Goal: Check status: Check status

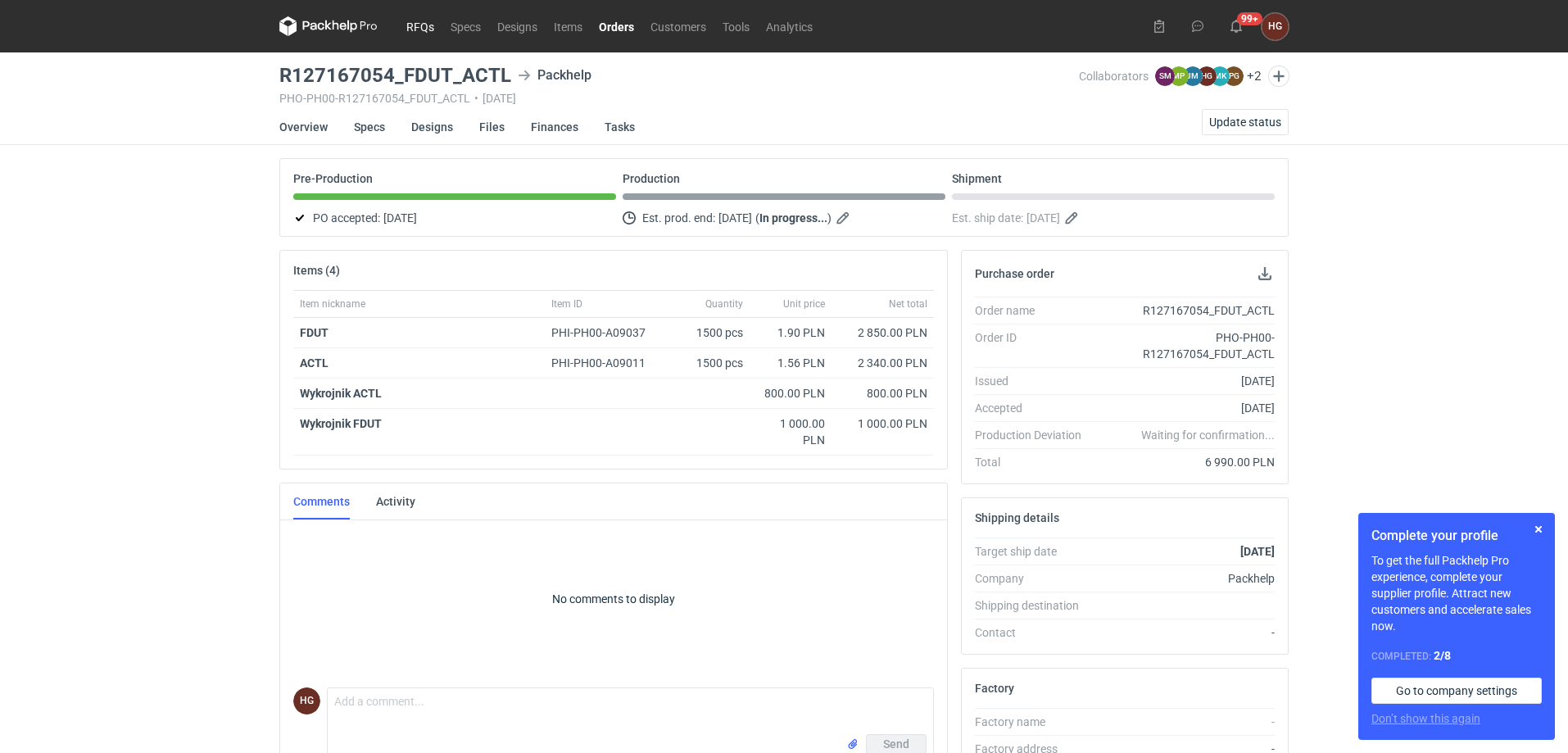
click at [422, 30] on link "RFQs" at bounding box center [421, 26] width 45 height 20
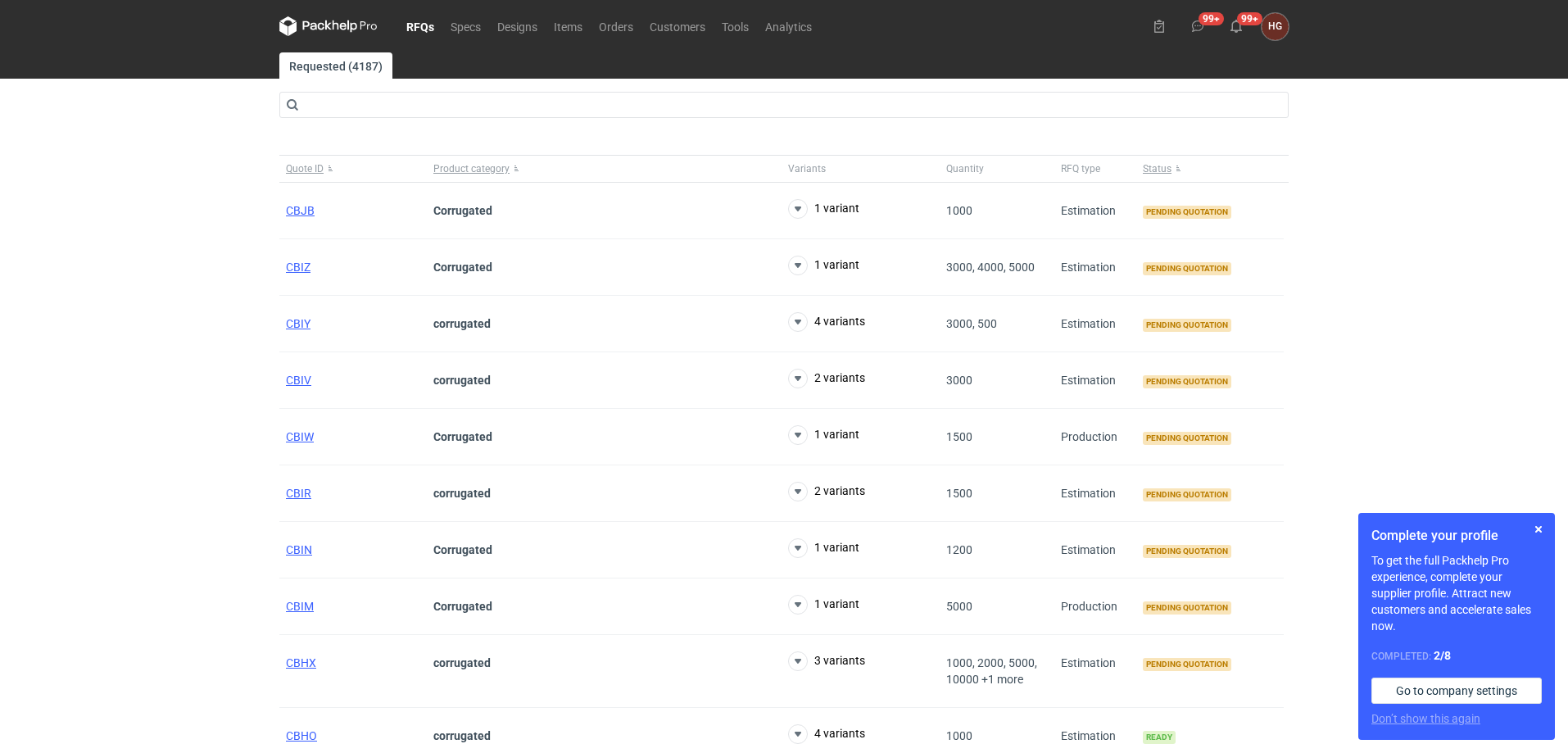
scroll to position [64, 0]
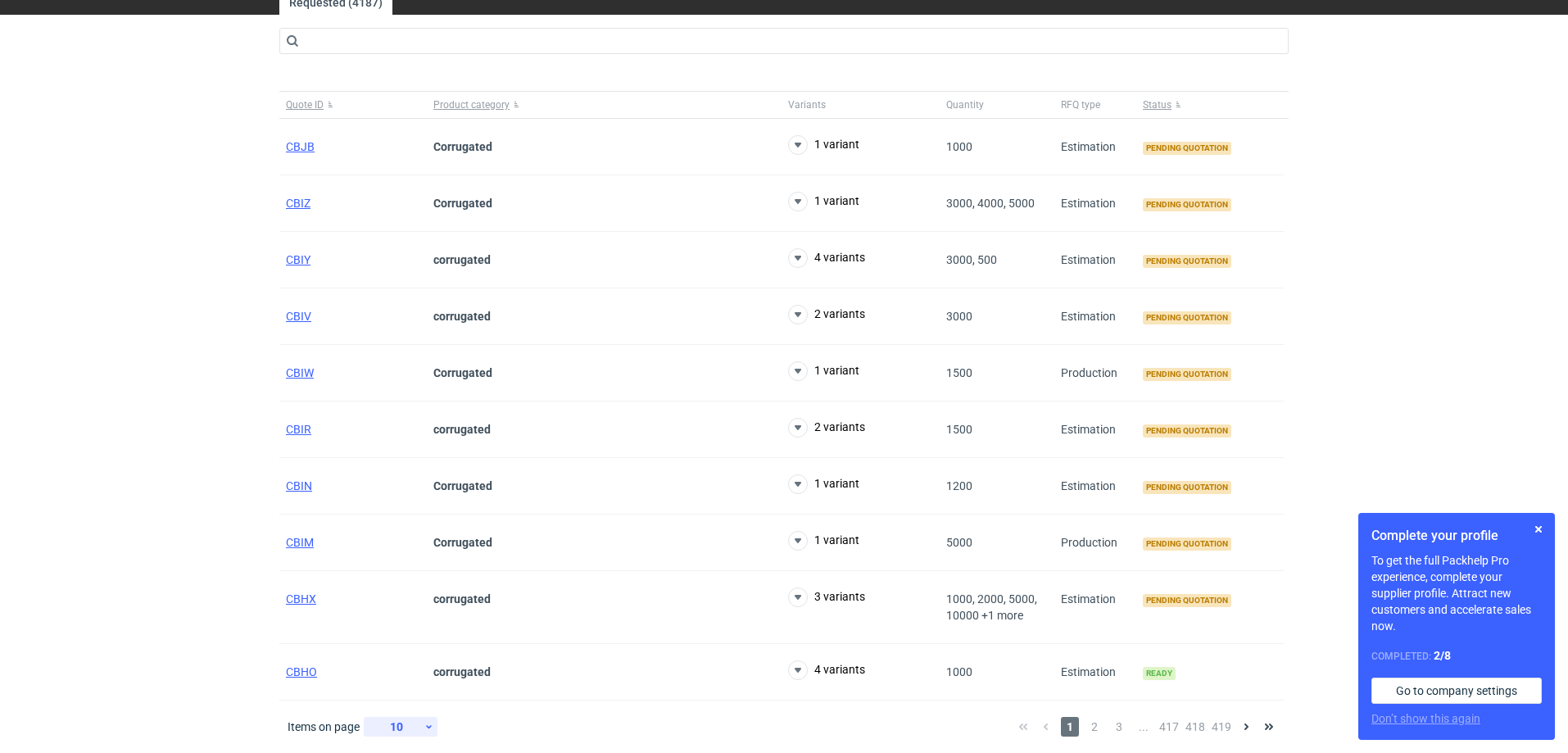
click at [414, 730] on div "10" at bounding box center [396, 727] width 53 height 23
click at [407, 681] on div "30" at bounding box center [401, 680] width 54 height 23
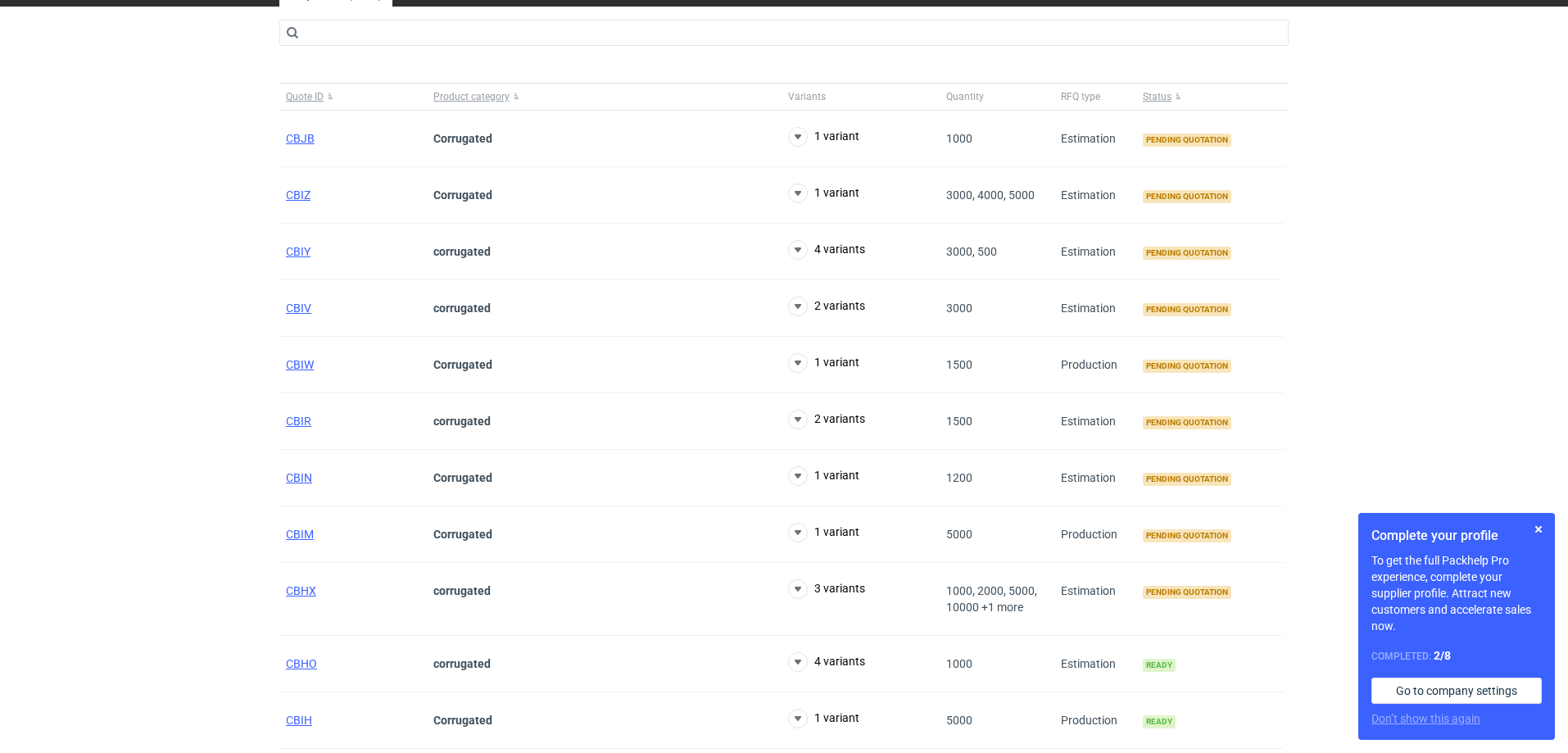
scroll to position [164, 0]
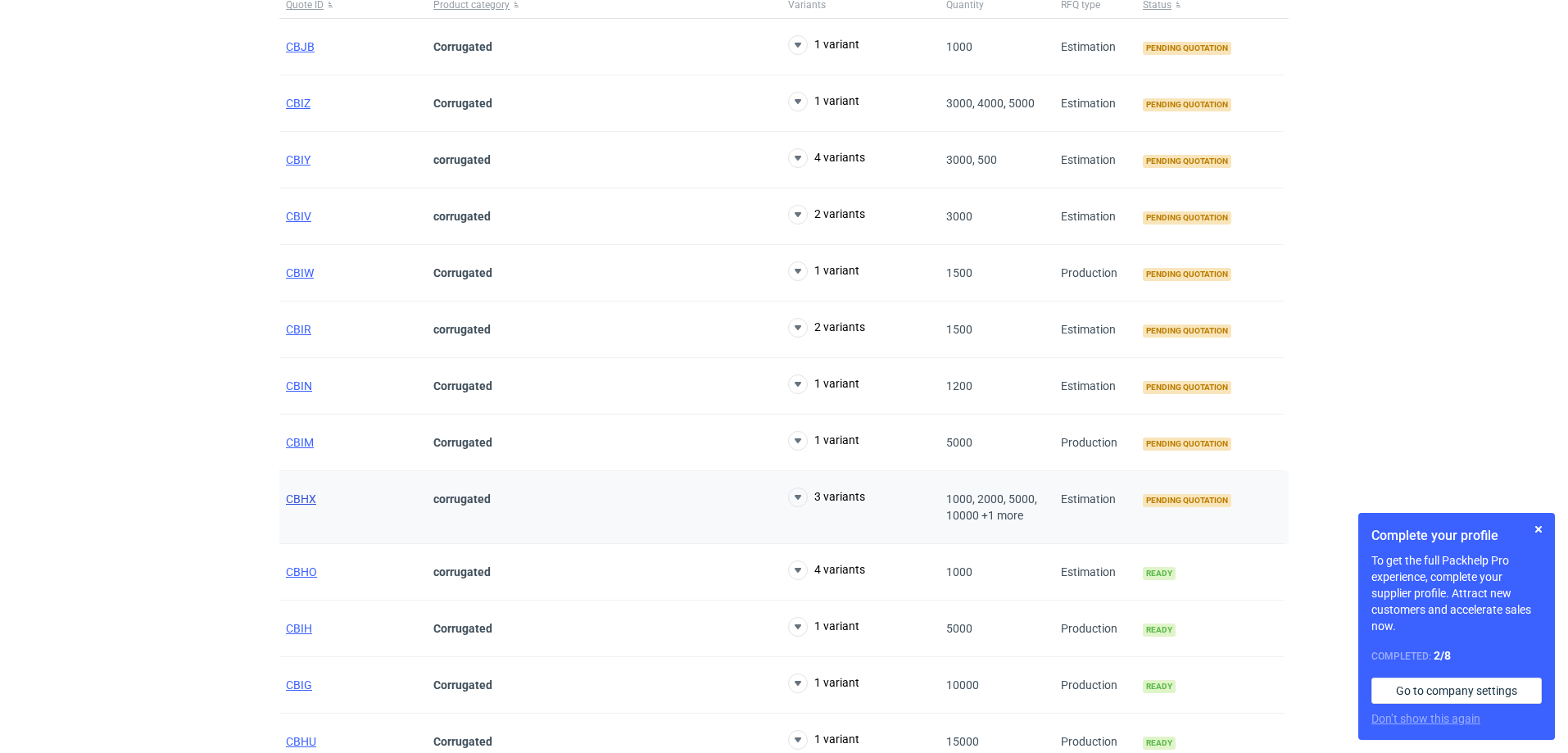
click at [309, 502] on span "CBHX" at bounding box center [301, 499] width 31 height 13
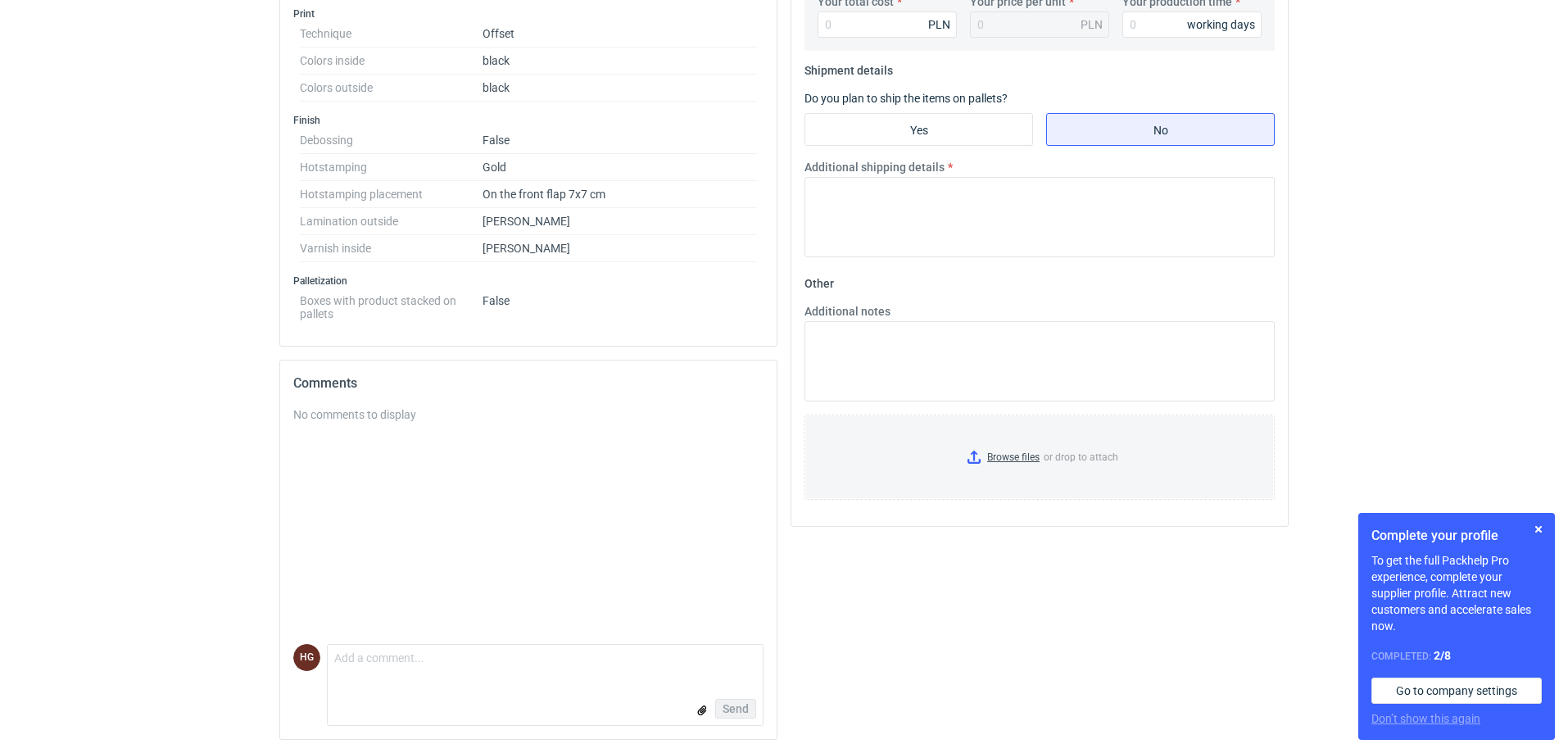
scroll to position [145, 0]
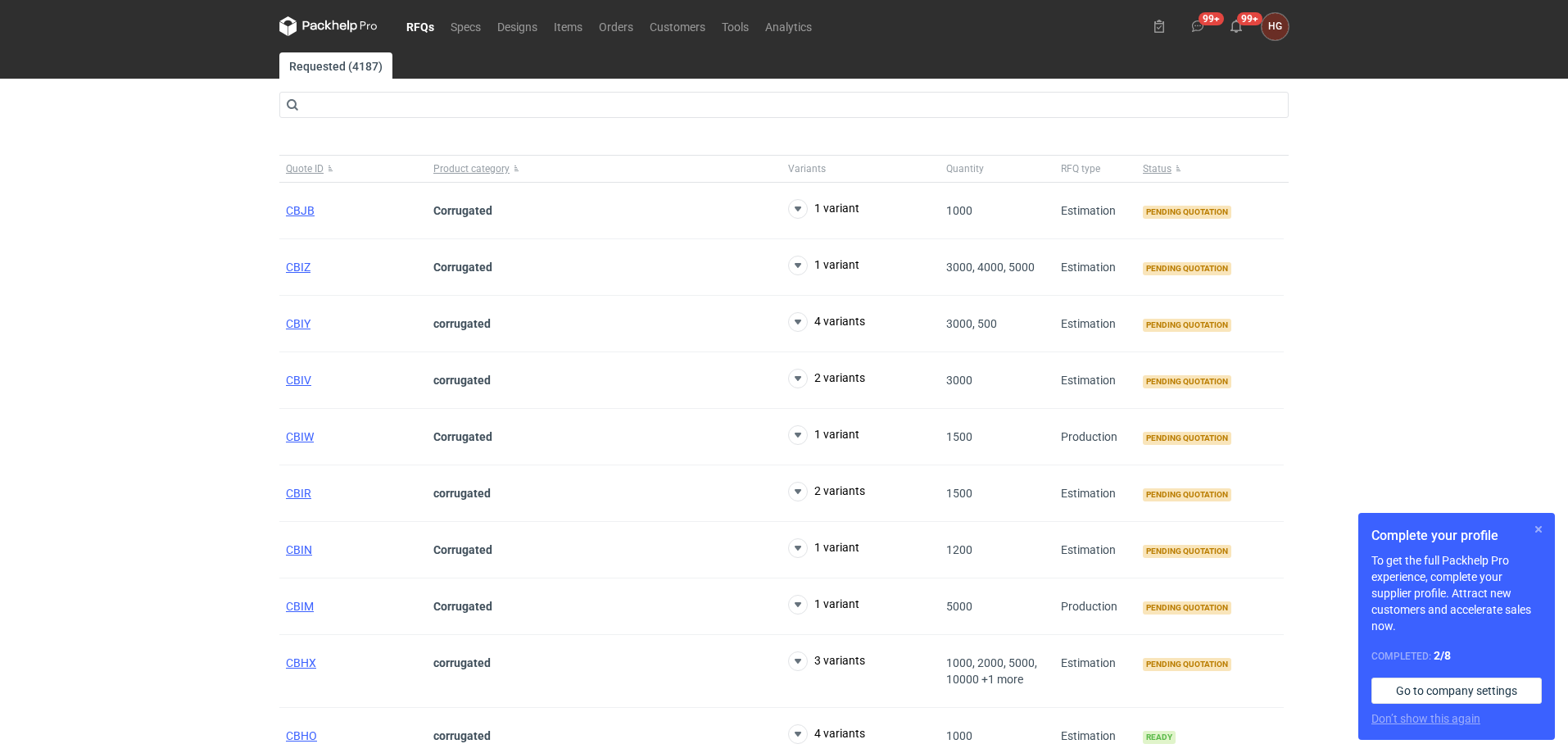
click at [1537, 531] on button "button" at bounding box center [1538, 529] width 20 height 20
